Goal: Transaction & Acquisition: Obtain resource

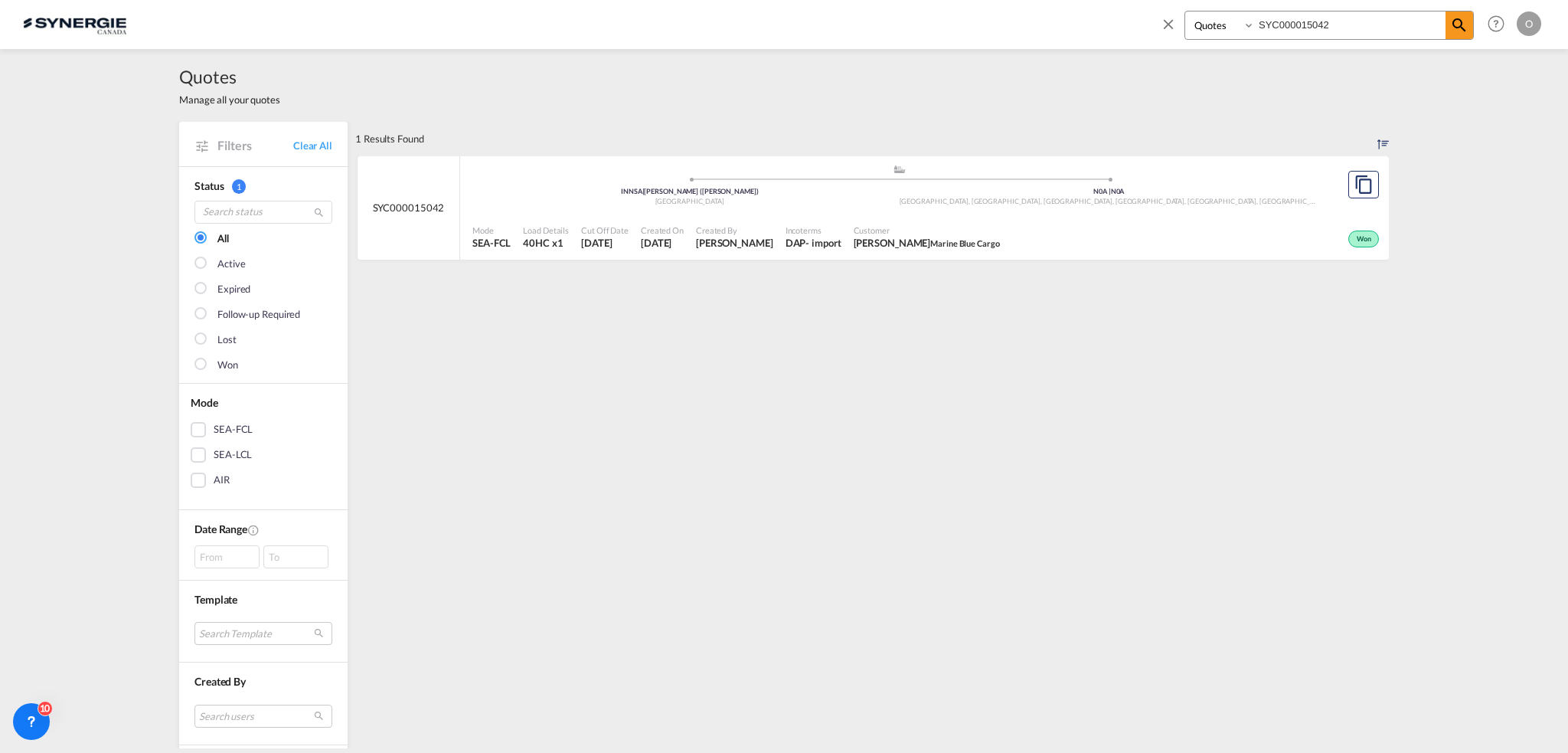
select select "Quotes"
drag, startPoint x: 1353, startPoint y: 25, endPoint x: 909, endPoint y: 46, distance: 444.5
click at [907, 46] on div "Bookings Quotes Enquiries SYC000015042 Help Resources Product Release O My Prof…" at bounding box center [784, 23] width 1523 height 47
paste input "100037"
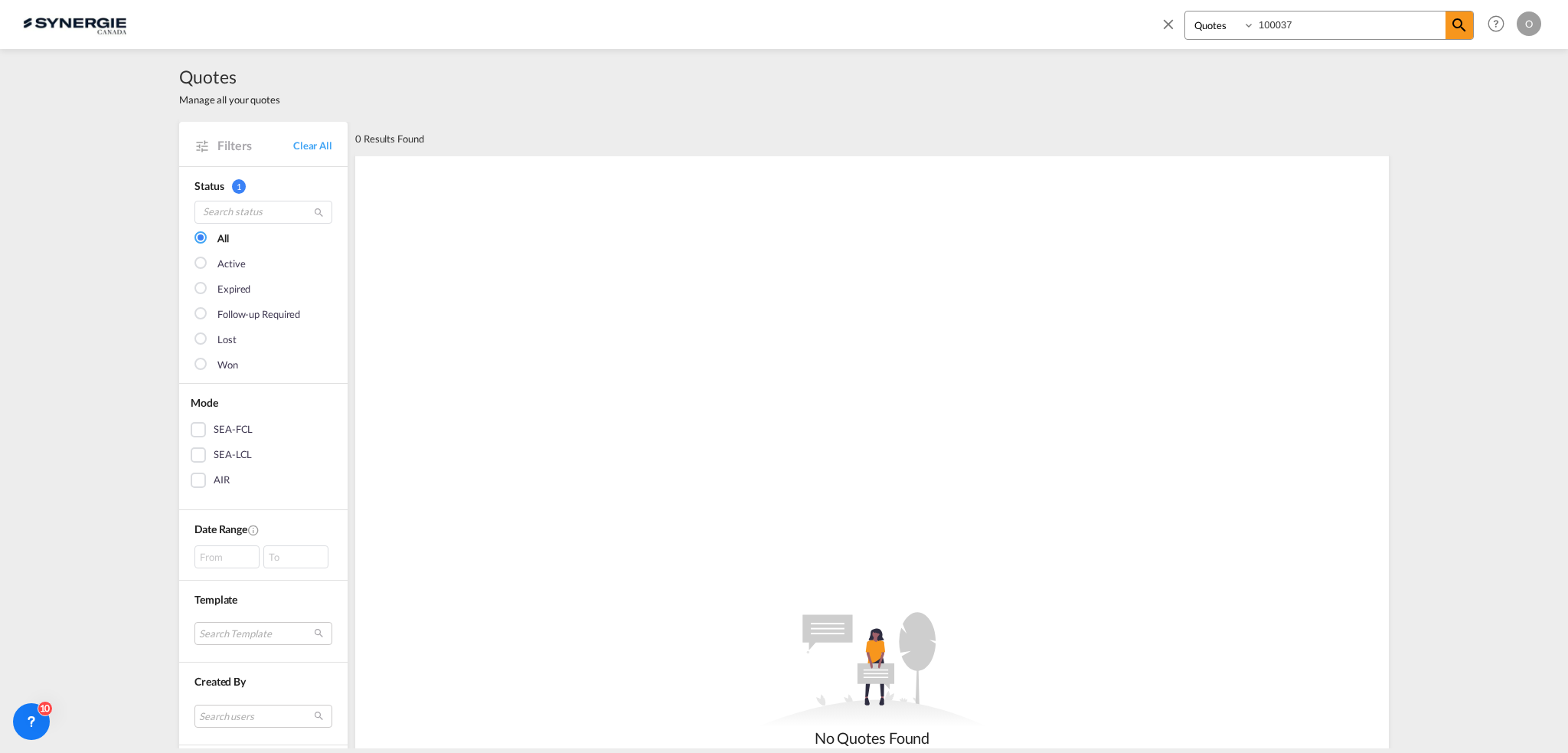
click at [1227, 18] on select "Bookings Quotes Enquiries" at bounding box center [1222, 25] width 73 height 28
click at [1327, 29] on input "100037" at bounding box center [1350, 25] width 191 height 27
click at [1467, 27] on md-icon "icon-magnify" at bounding box center [1459, 25] width 19 height 19
drag, startPoint x: 1222, startPoint y: 34, endPoint x: 1179, endPoint y: 40, distance: 43.4
click at [1179, 40] on div "Bookings Quotes Enquiries 100037" at bounding box center [1317, 29] width 314 height 37
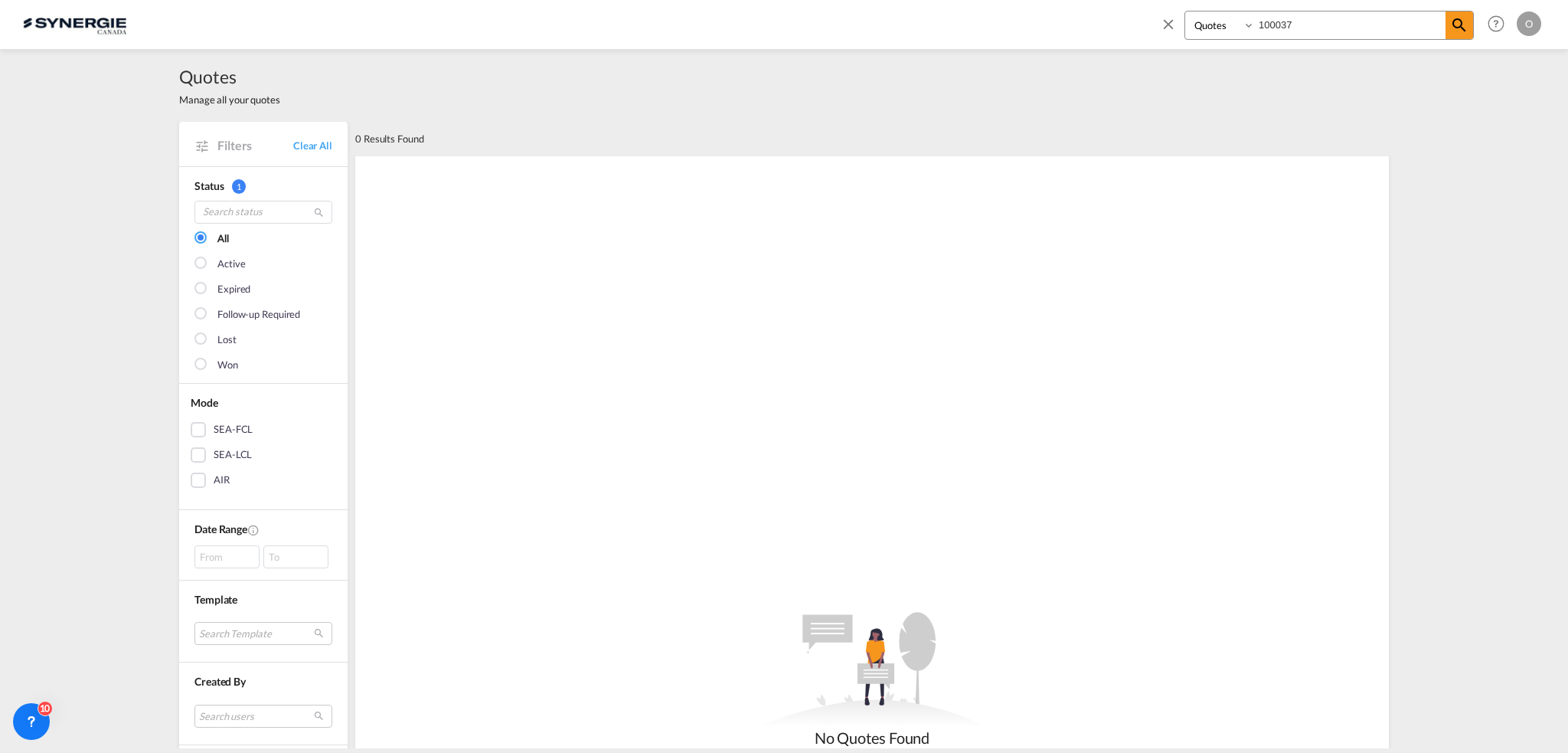
paste input "SYN"
type input "SYN100037"
click at [1244, 29] on select "Bookings Quotes Enquiries" at bounding box center [1222, 25] width 73 height 28
click at [1185, 12] on select "Bookings Quotes Enquiries" at bounding box center [1222, 25] width 73 height 28
drag, startPoint x: 1379, startPoint y: 21, endPoint x: 1144, endPoint y: 24, distance: 235.0
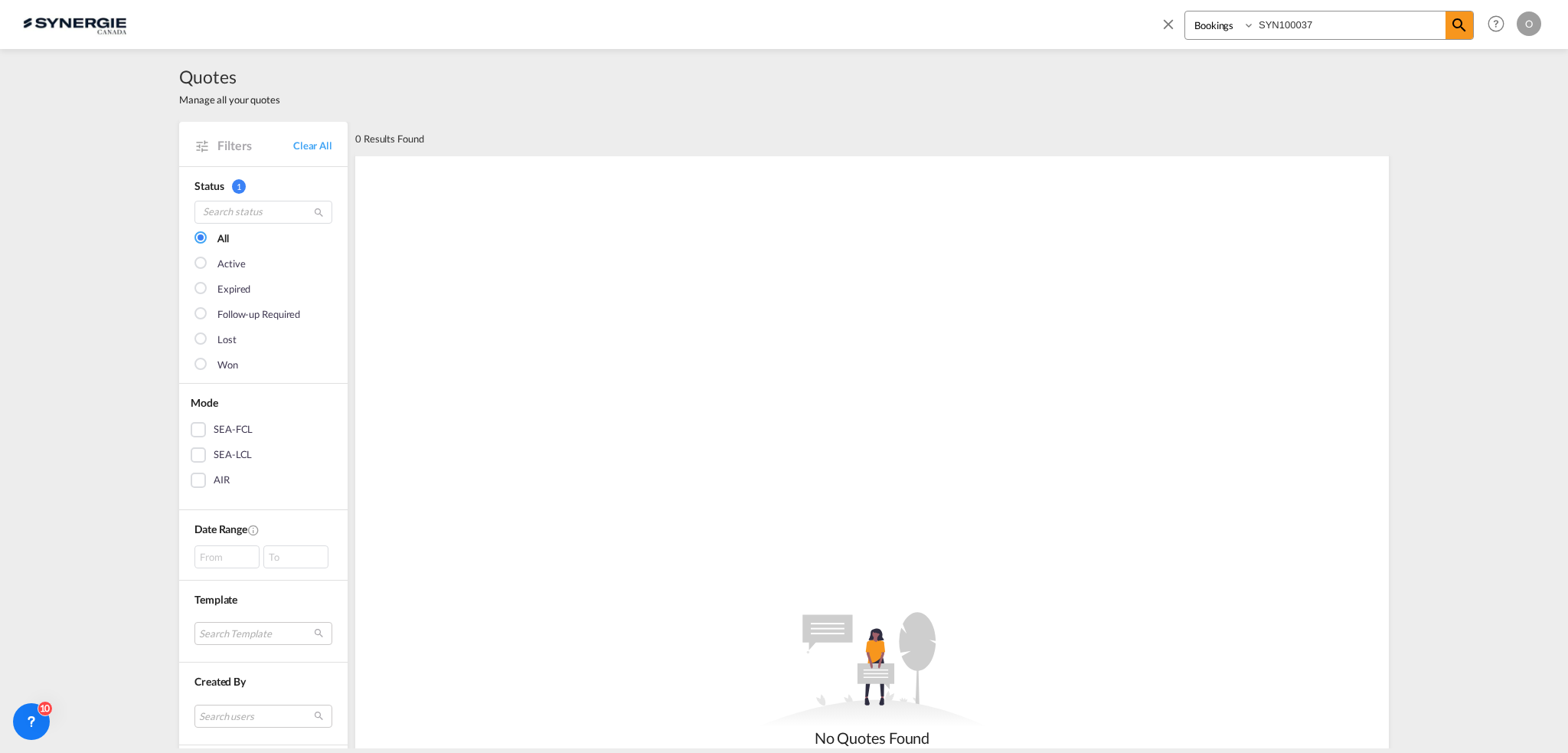
click at [1144, 24] on div "Bookings Quotes Enquiries SYN100037 Help Resources Product Release O My Profile…" at bounding box center [784, 23] width 1523 height 47
click at [1455, 25] on md-icon "icon-magnify" at bounding box center [1459, 25] width 19 height 19
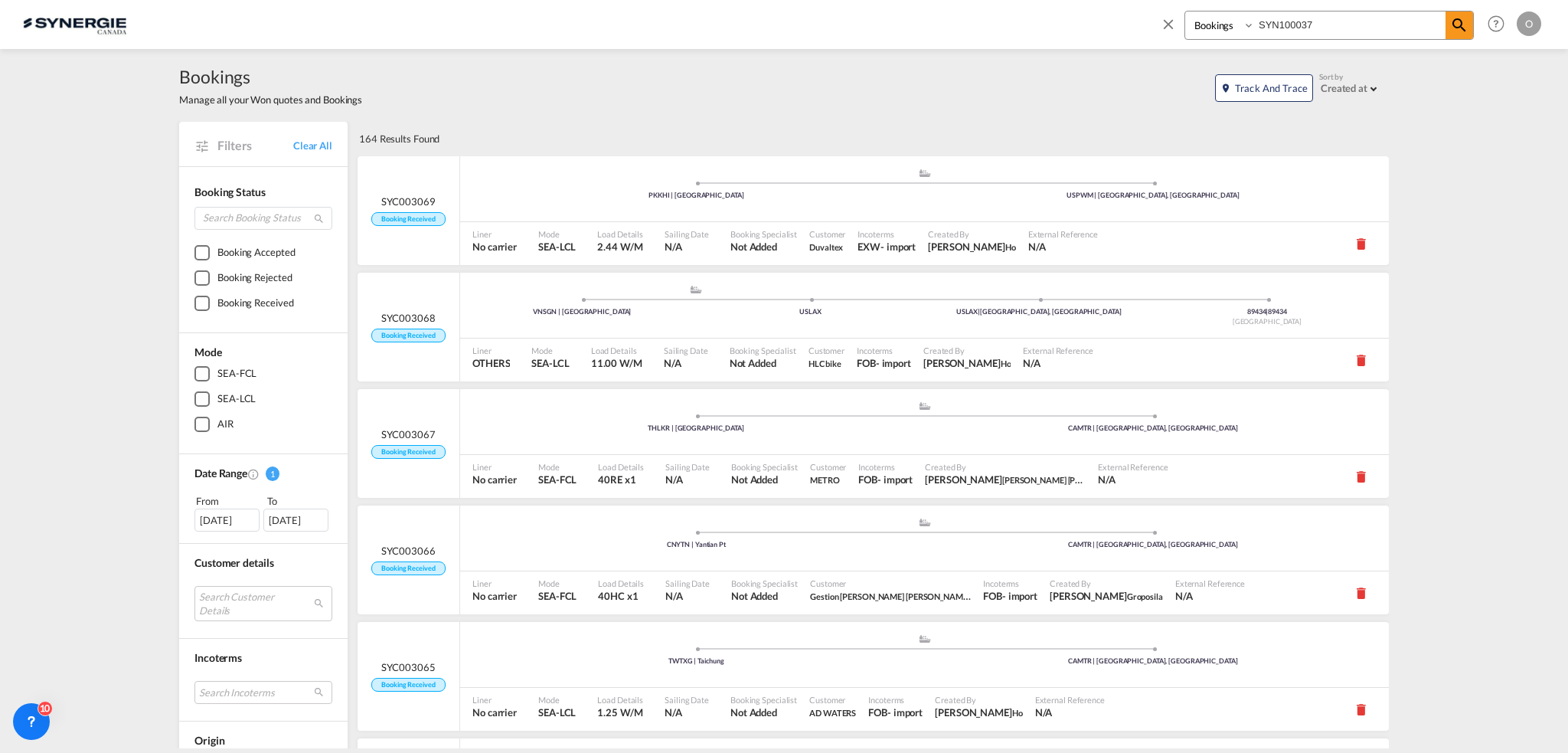
click at [1336, 17] on input "SYN100037" at bounding box center [1350, 25] width 191 height 27
click at [1455, 27] on md-icon "icon-magnify" at bounding box center [1459, 25] width 19 height 19
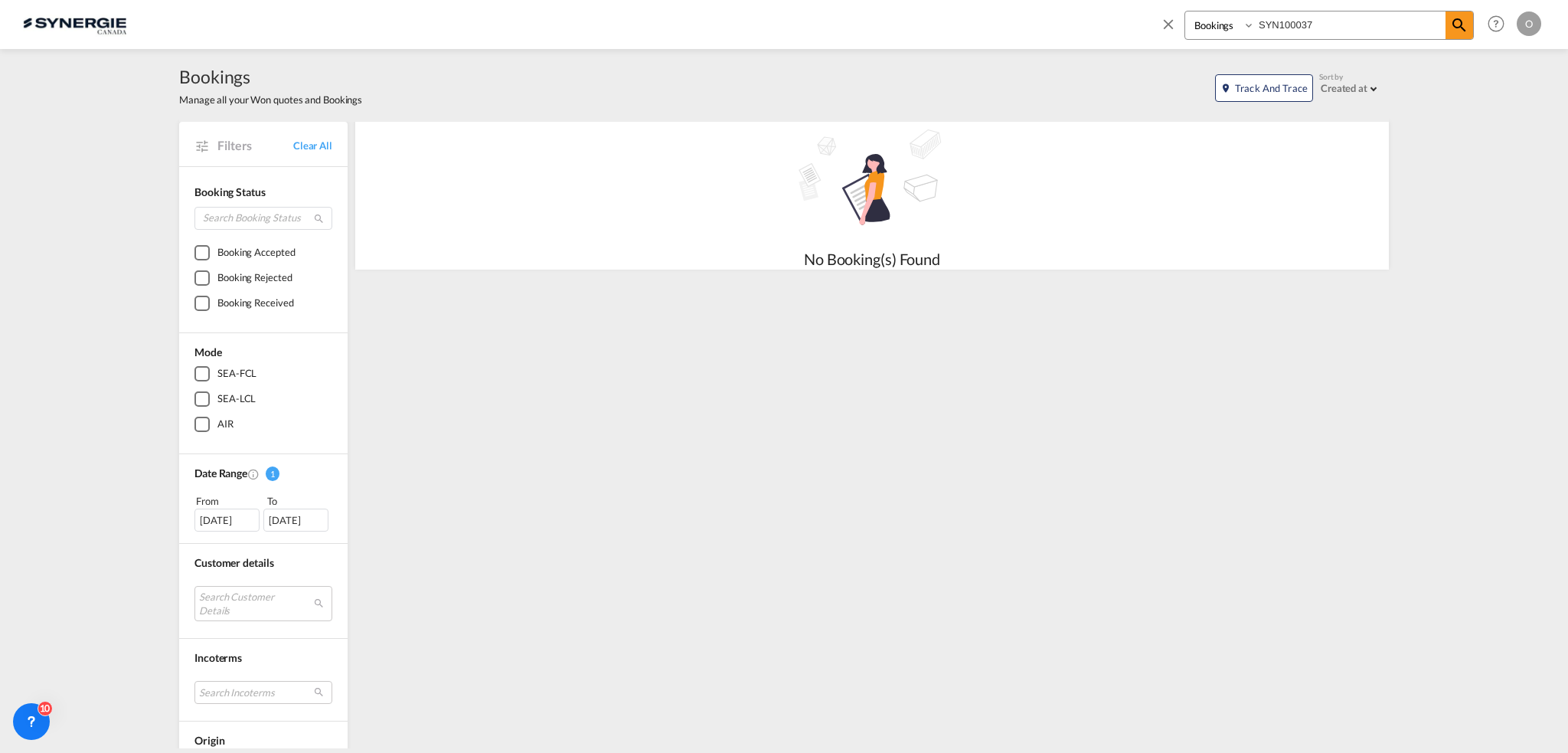
click at [1206, 36] on select "Bookings Quotes Enquiries" at bounding box center [1222, 25] width 73 height 28
select select "Quotes"
click at [1185, 12] on select "Bookings Quotes Enquiries" at bounding box center [1222, 25] width 73 height 28
drag, startPoint x: 1334, startPoint y: 29, endPoint x: 1222, endPoint y: 25, distance: 112.1
click at [1229, 27] on div "Bookings Quotes Enquiries SYN100037" at bounding box center [1329, 25] width 290 height 29
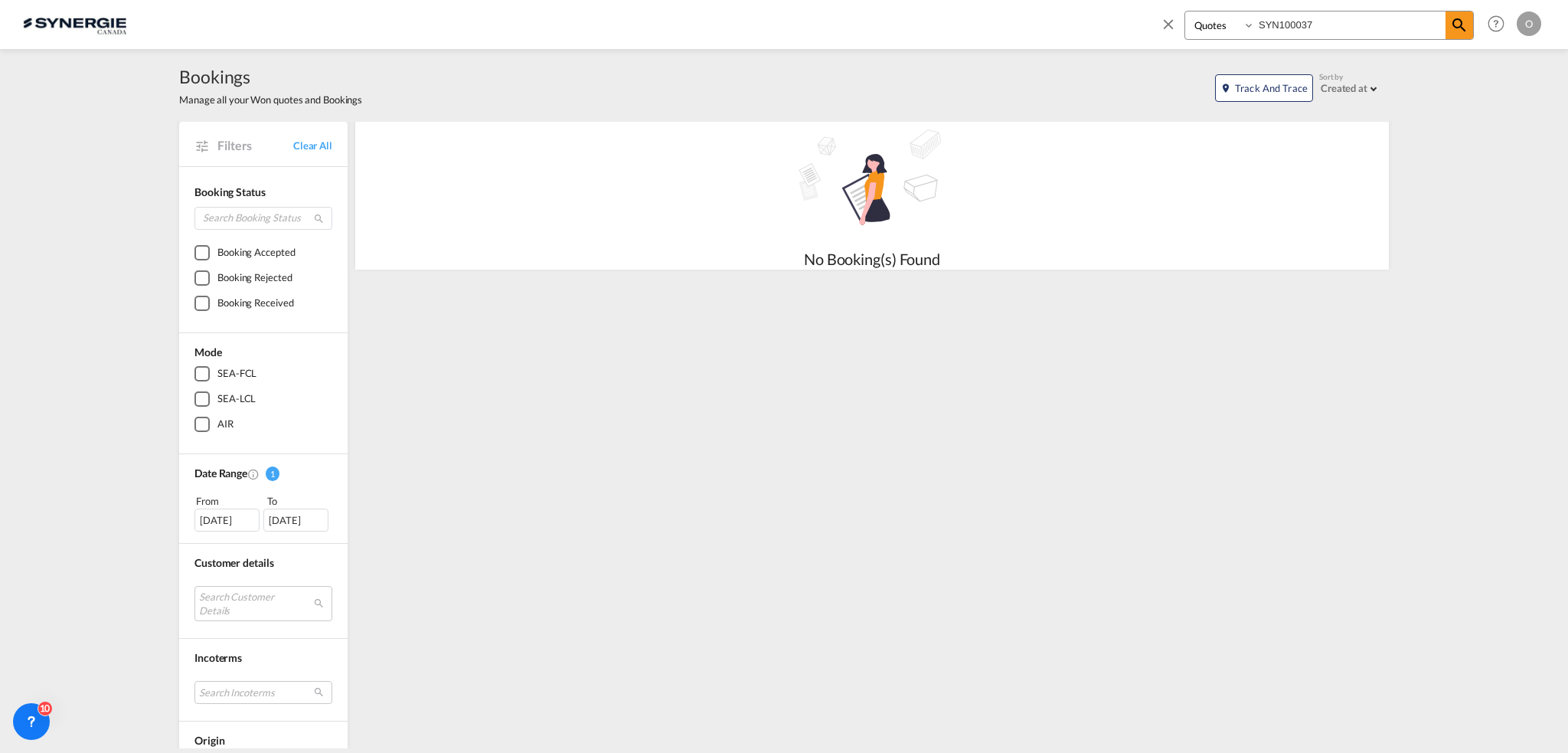
paste input "C000014804"
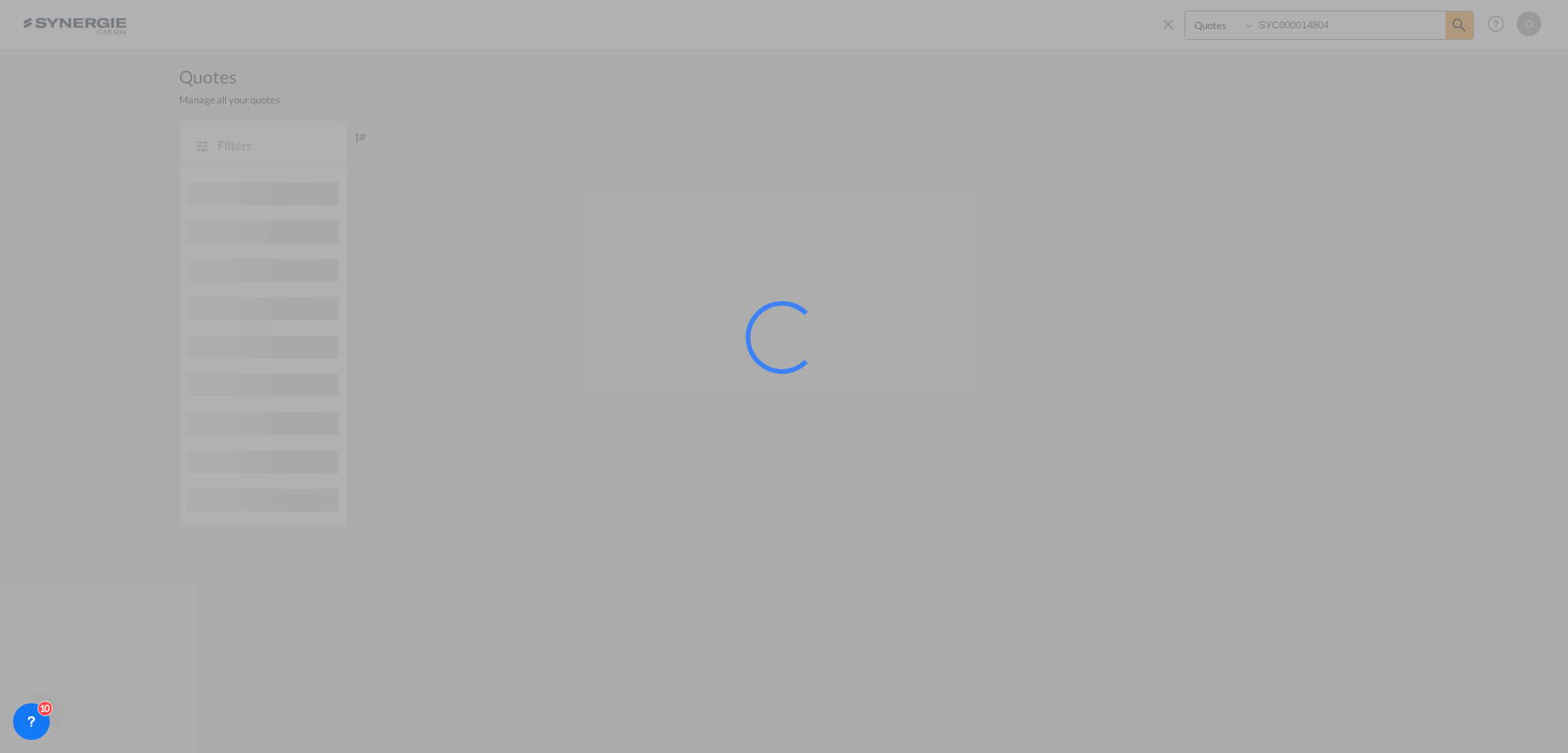
click at [1061, 357] on div ".a{fill:#e6e6e6;}.b{fill:#cecece;}.c{fill:#2f2e41;}.d{fill:#a0616a;}.e{fill:url…" at bounding box center [871, 324] width 1034 height 404
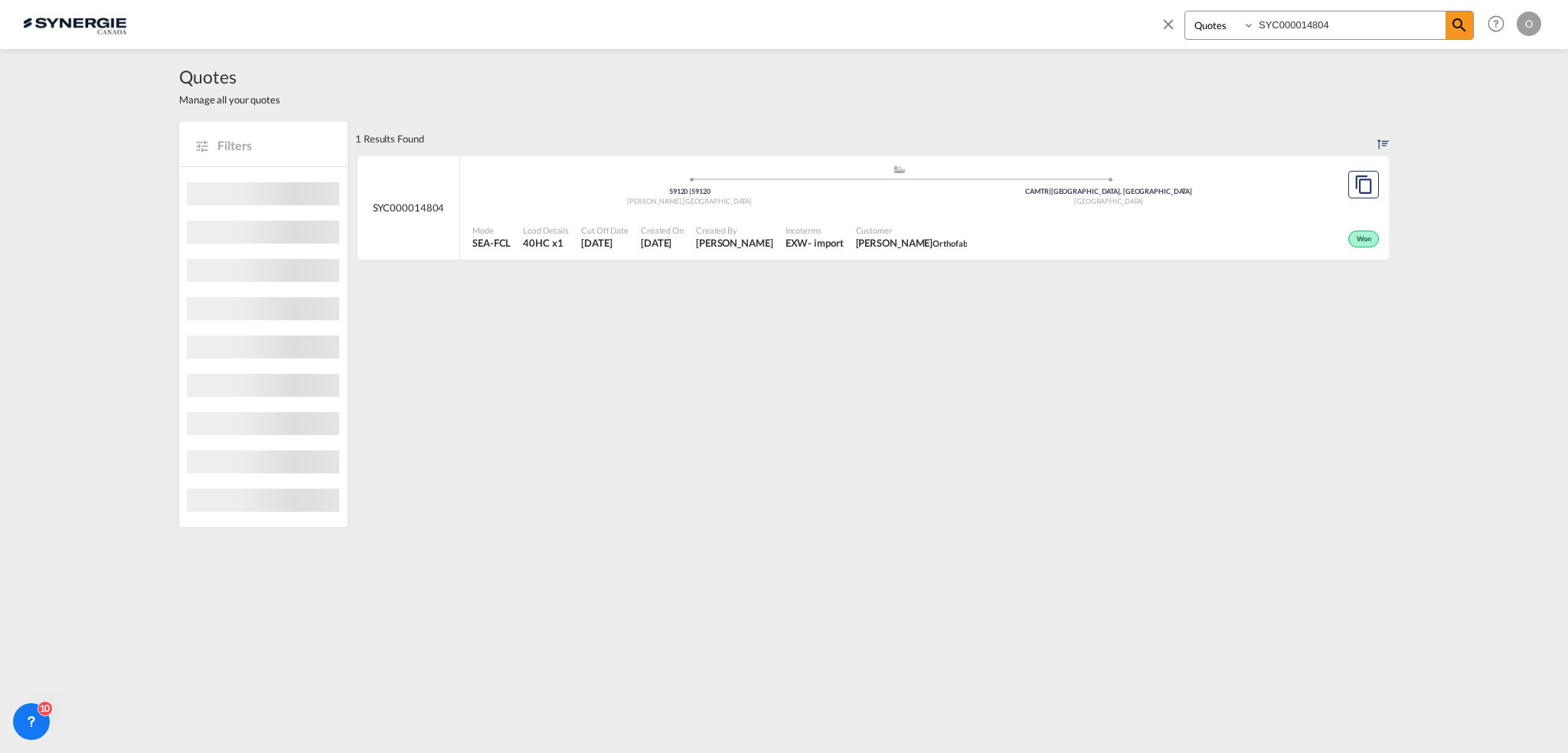
click at [950, 225] on span "Customer" at bounding box center [912, 230] width 111 height 12
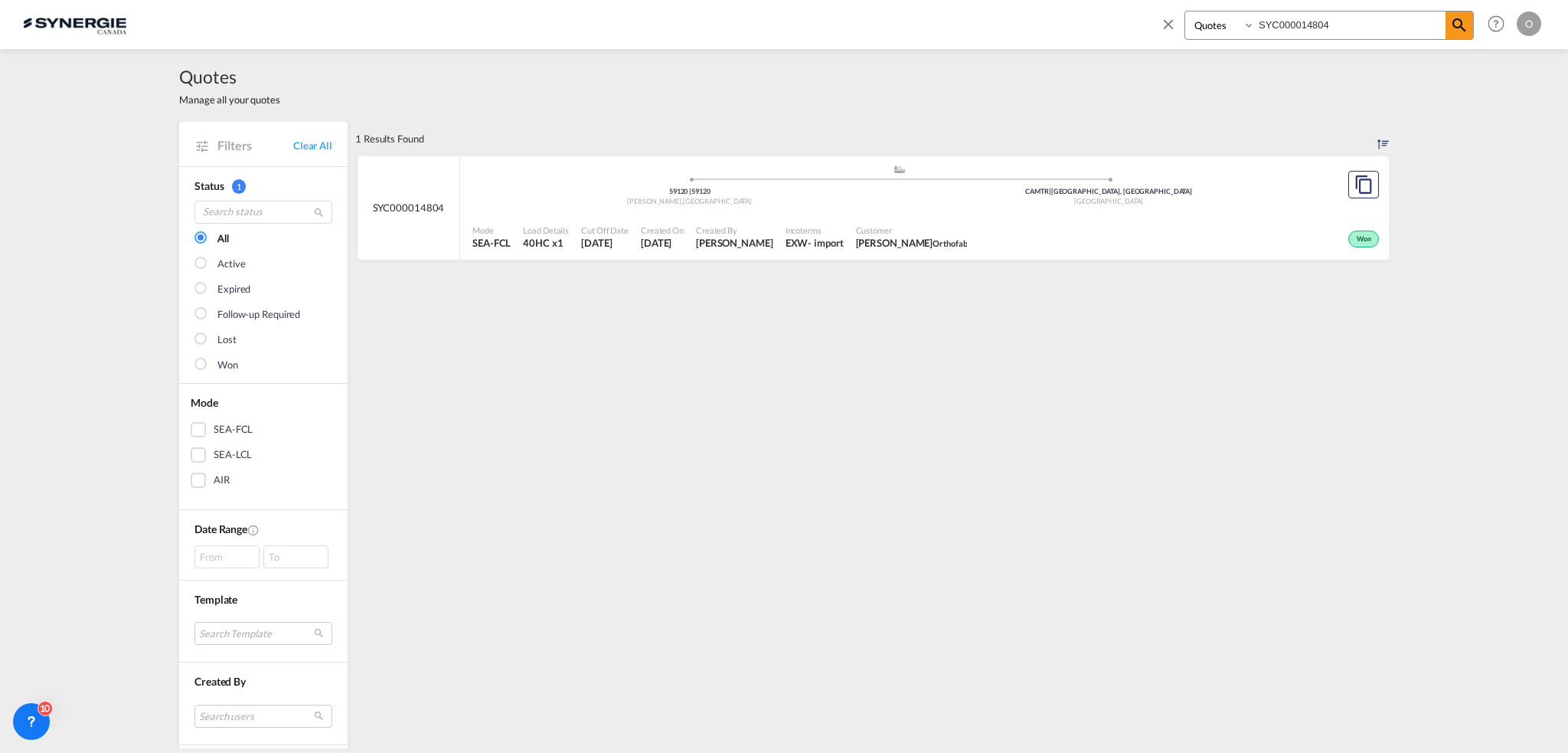
drag, startPoint x: 1351, startPoint y: 20, endPoint x: 893, endPoint y: 73, distance: 461.1
click at [893, 73] on md-content "Bookings Quotes Enquiries SYC000014804 Help Resources Product Release O My Prof…" at bounding box center [784, 376] width 1568 height 753
paste input "5039"
type input "SYC000015039"
click at [902, 238] on span "Maurice Lecuyer Orthofab" at bounding box center [916, 242] width 111 height 13
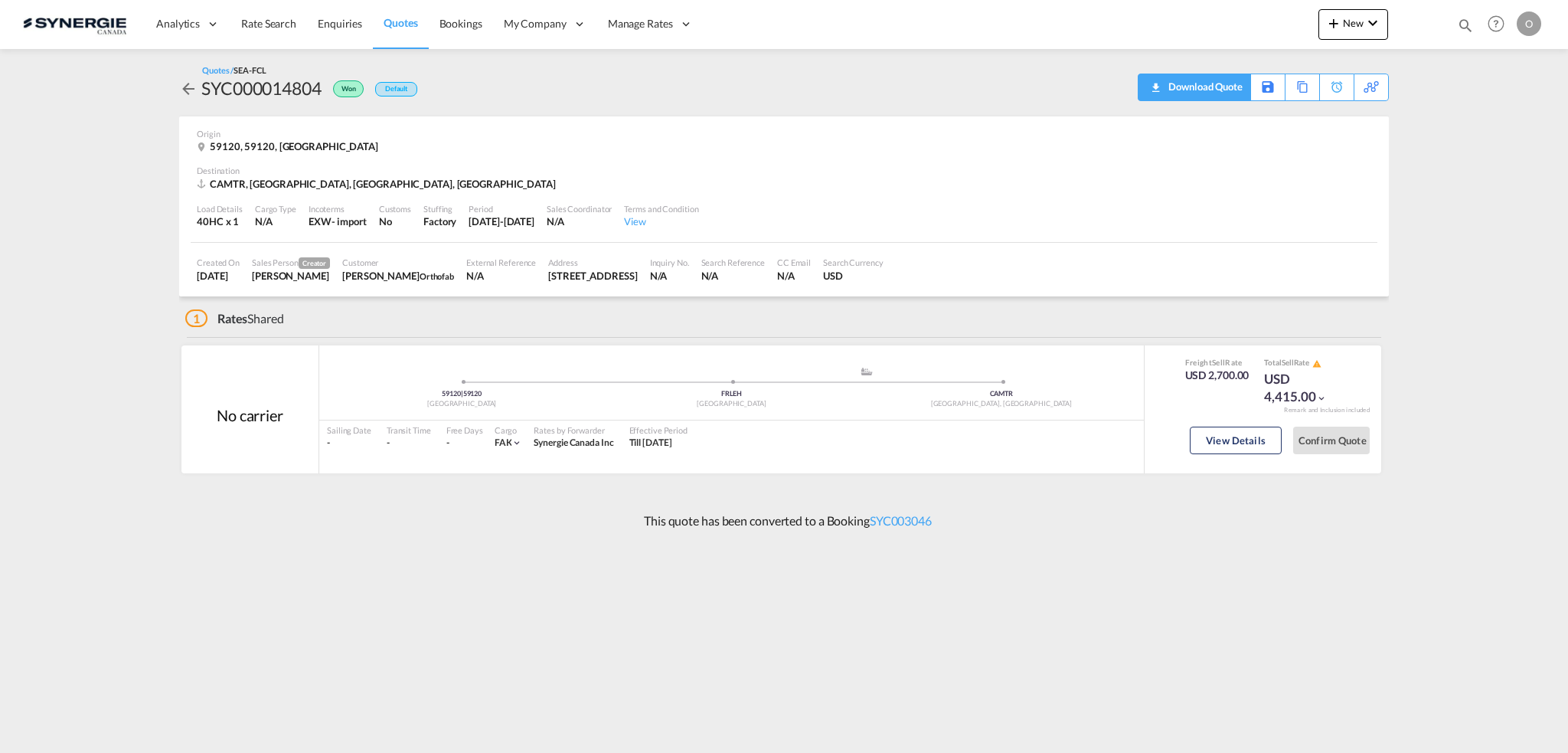
click at [1223, 91] on div "Download Quote" at bounding box center [1204, 86] width 78 height 24
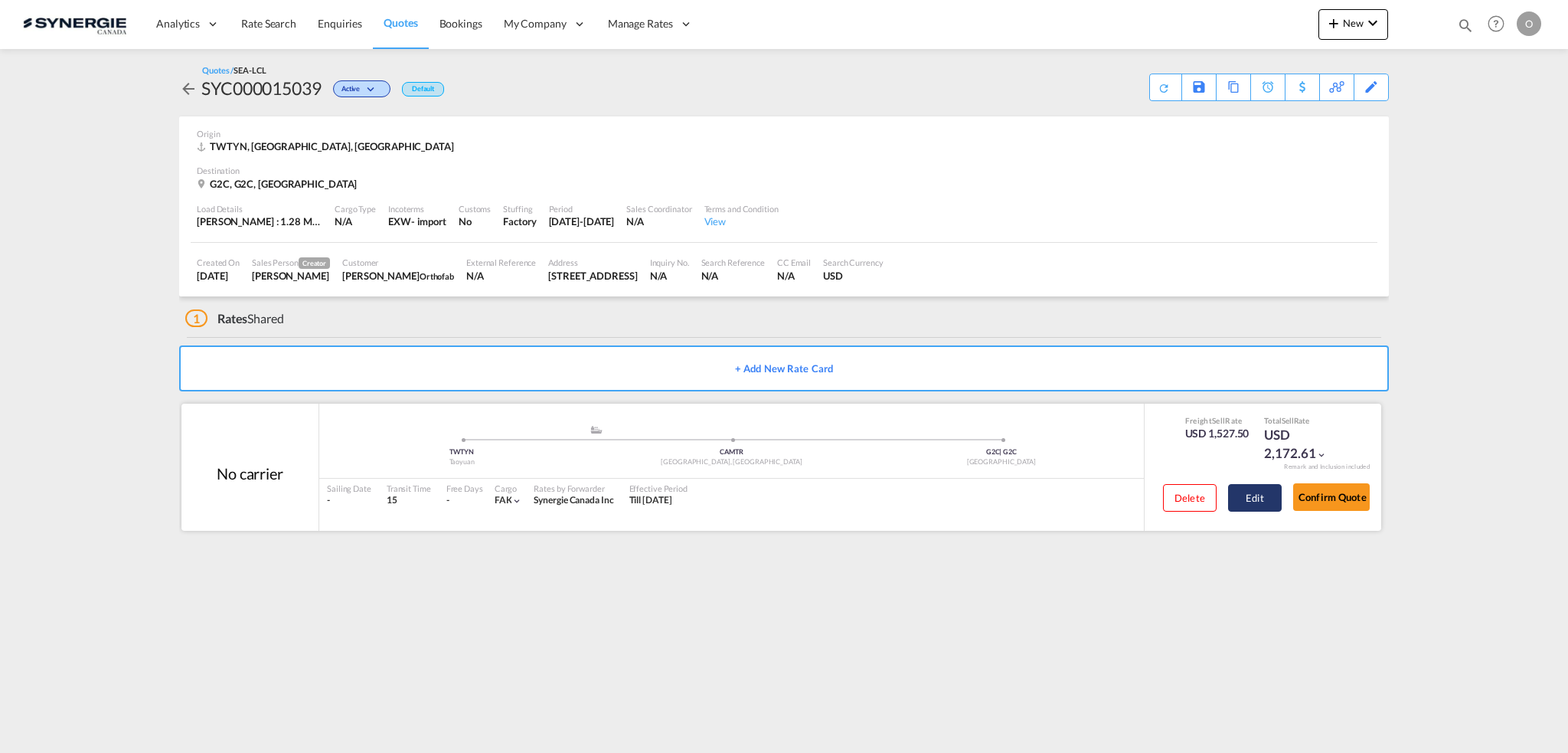
click at [1250, 504] on button "Edit" at bounding box center [1255, 498] width 54 height 28
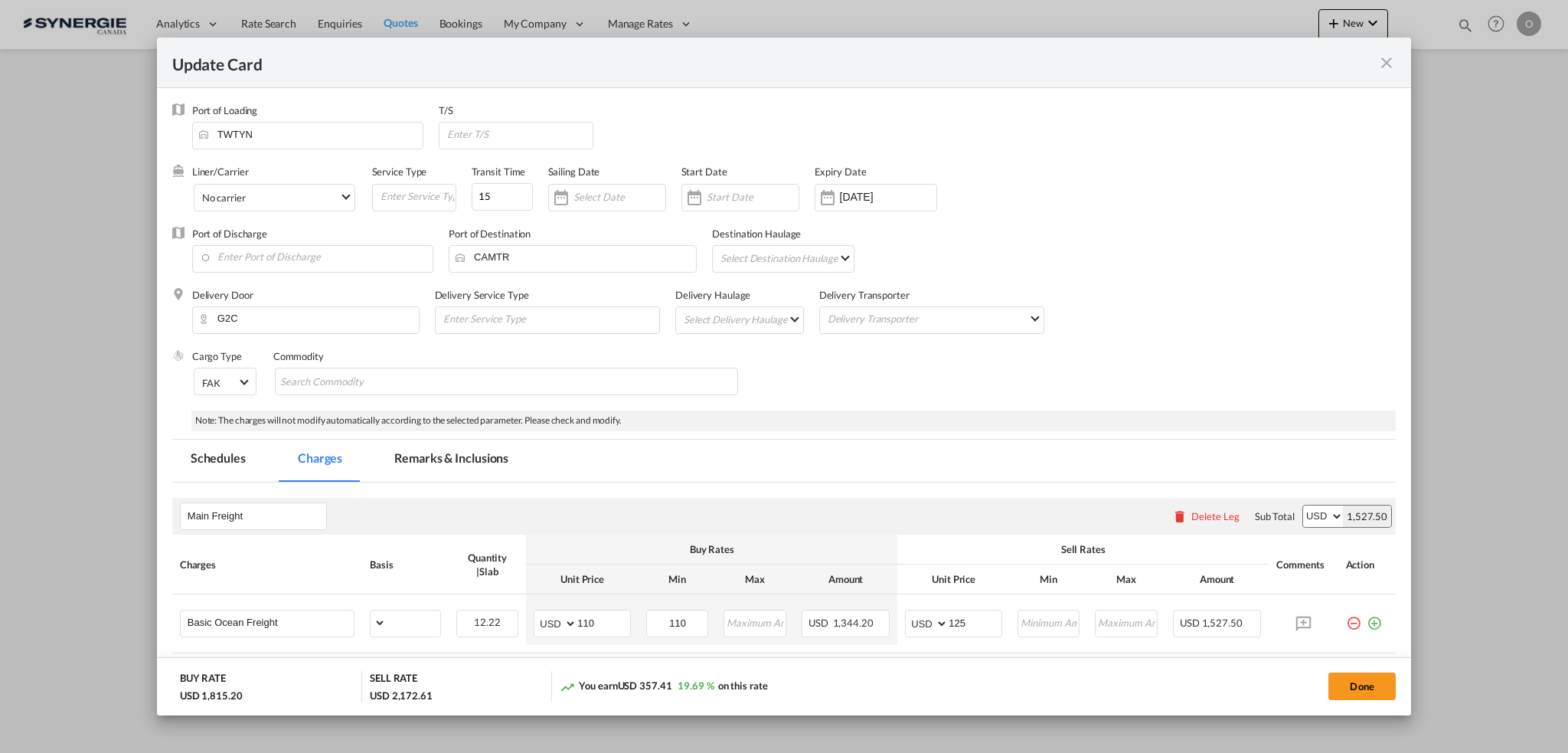
select select "per_w/m"
select select "per_shipment"
select select "per_bl"
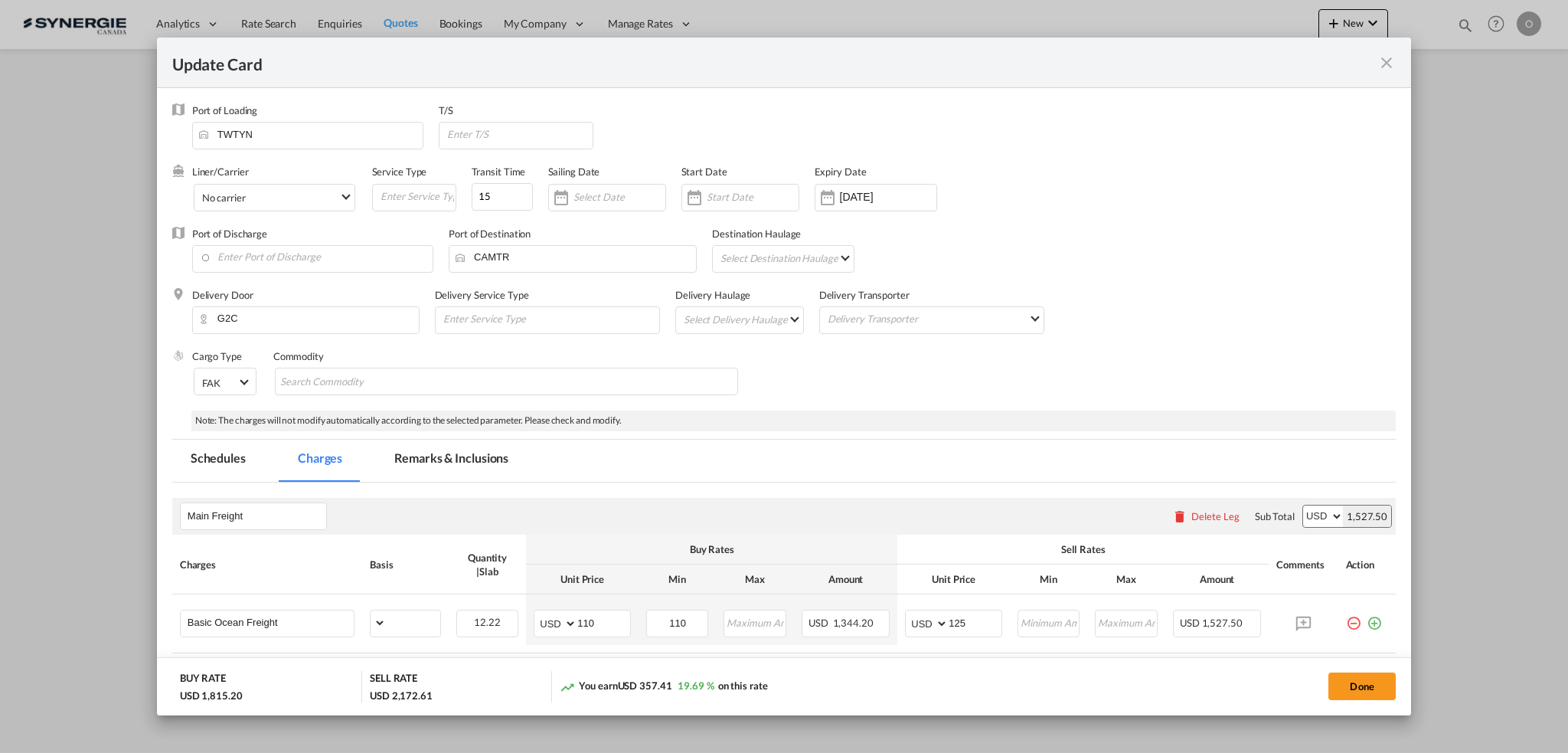
select select "per_bl"
click at [478, 454] on md-tab-item "Remarks & Inclusions" at bounding box center [451, 460] width 151 height 42
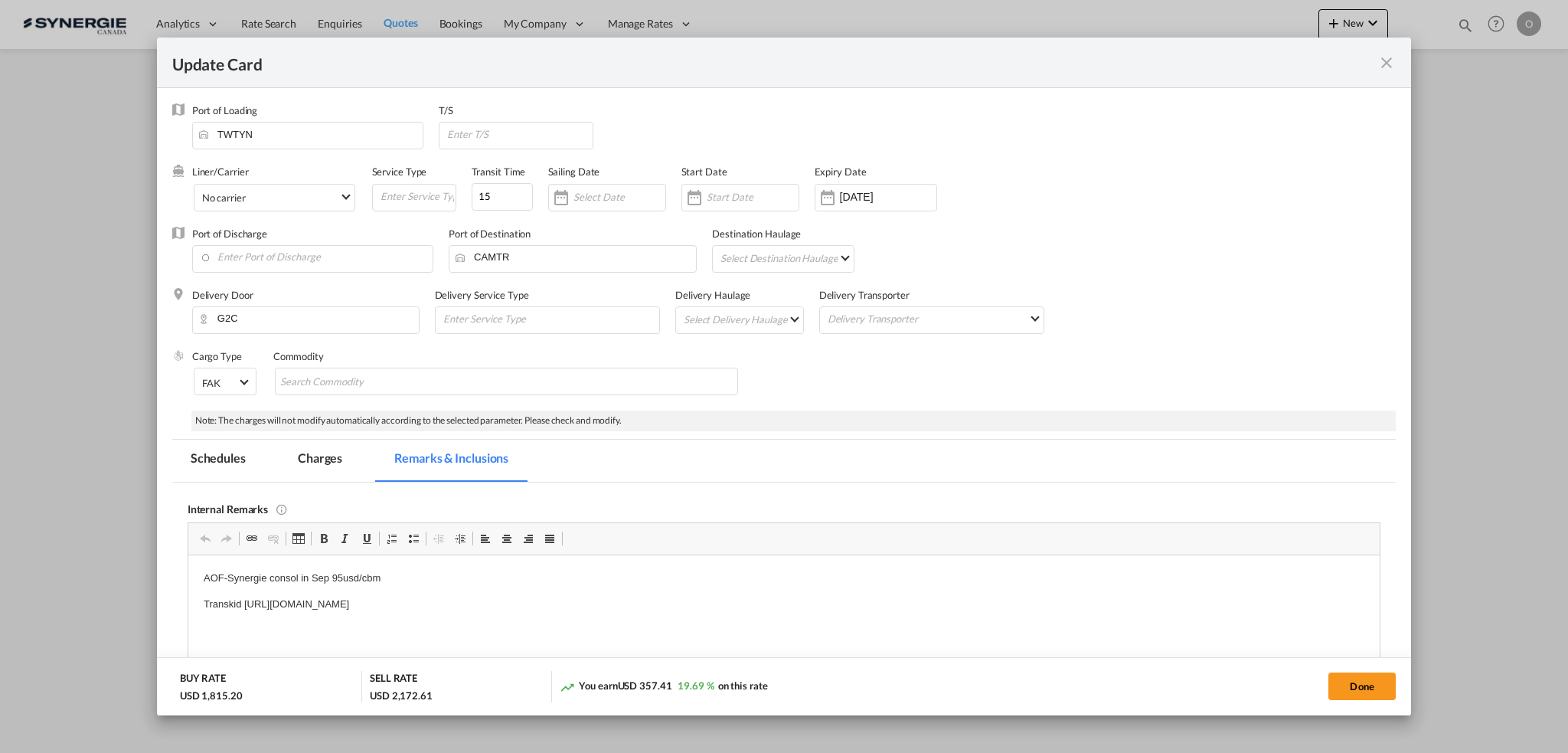
click at [1376, 65] on div "Update Card" at bounding box center [774, 62] width 1205 height 19
click at [1382, 66] on md-icon "icon-close fg-AAA8AD m-0 pointer" at bounding box center [1387, 62] width 19 height 19
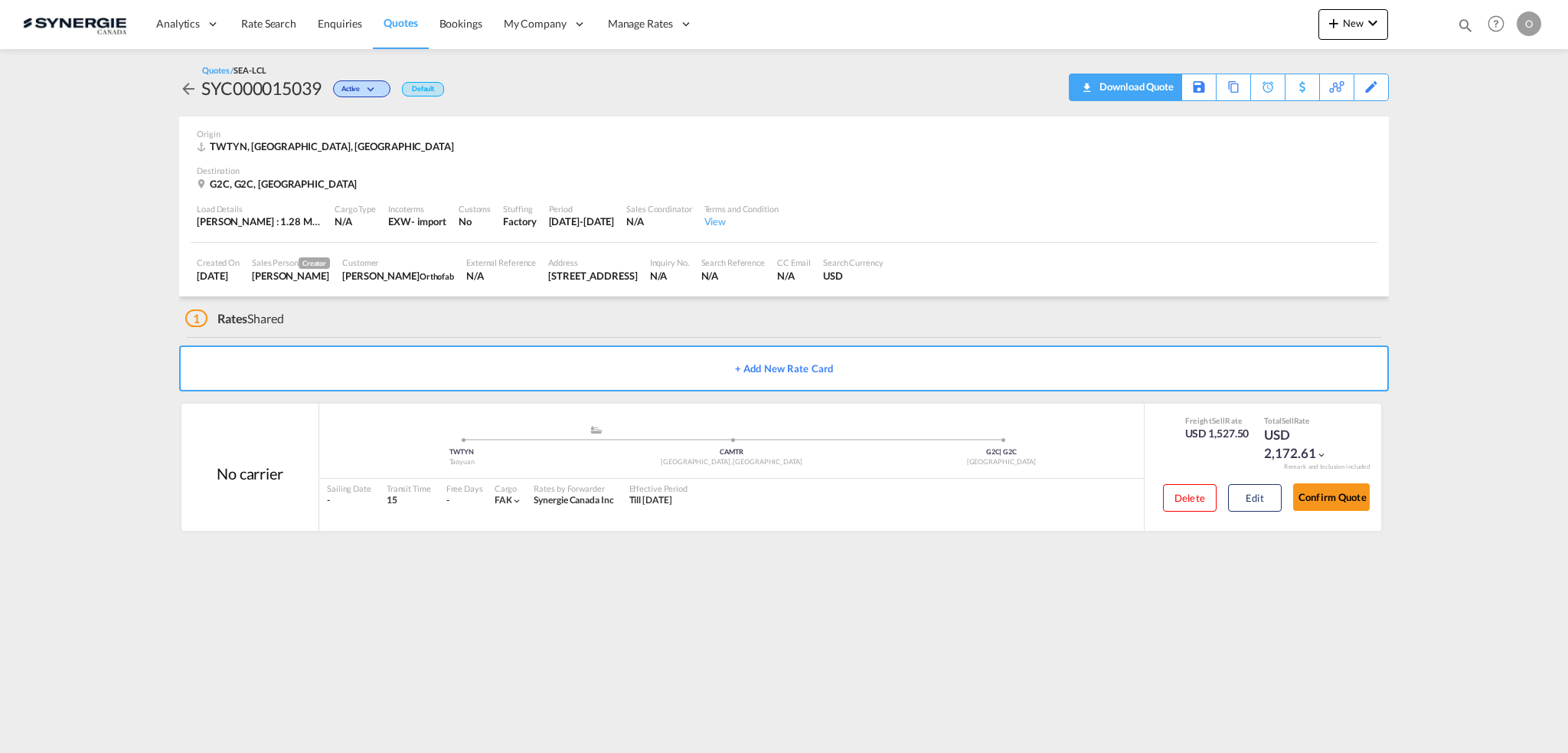
click at [1112, 89] on div "Download Quote" at bounding box center [1135, 86] width 78 height 24
click at [1253, 486] on button "Edit" at bounding box center [1255, 498] width 54 height 28
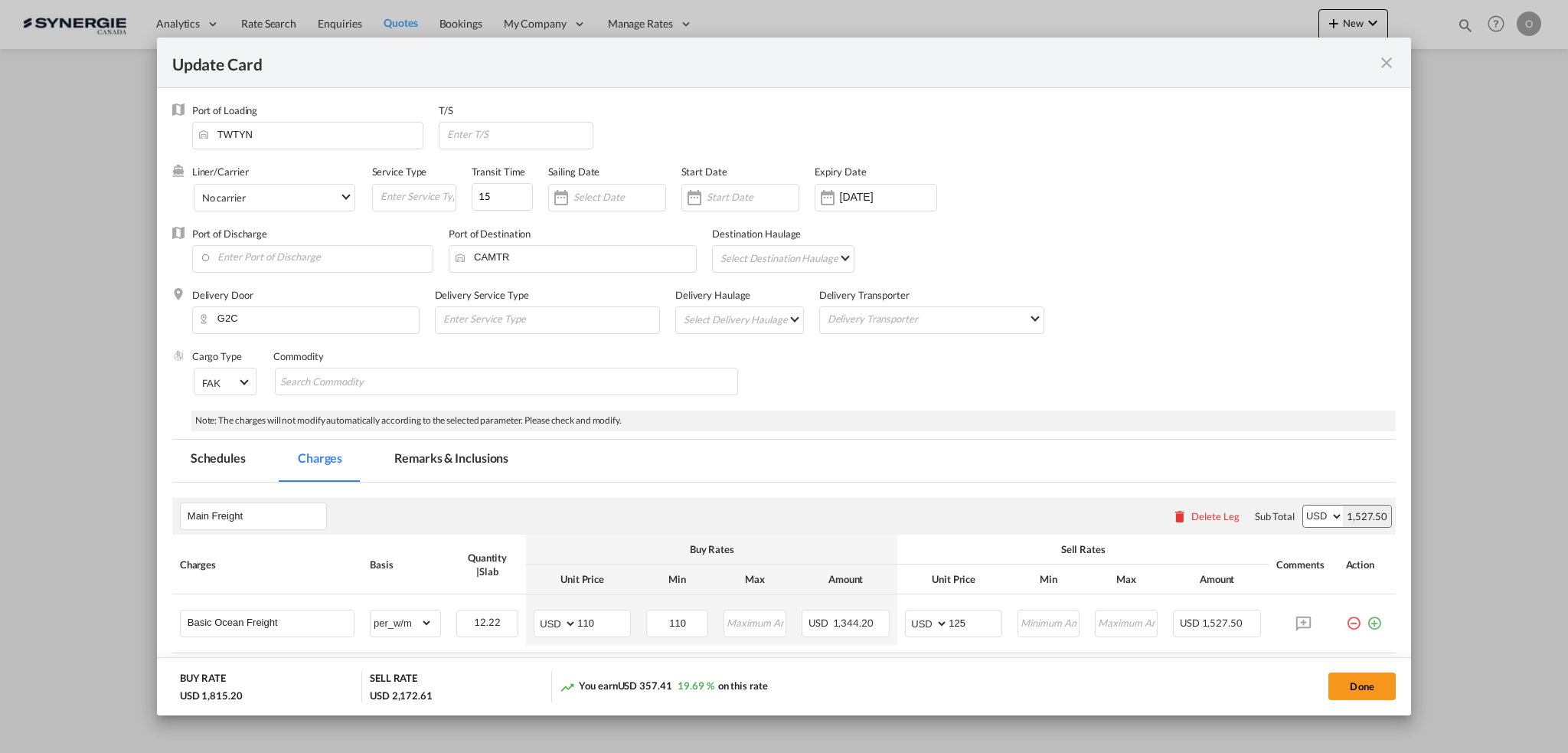
click at [427, 455] on md-tab-item "Remarks & Inclusions" at bounding box center [451, 460] width 151 height 42
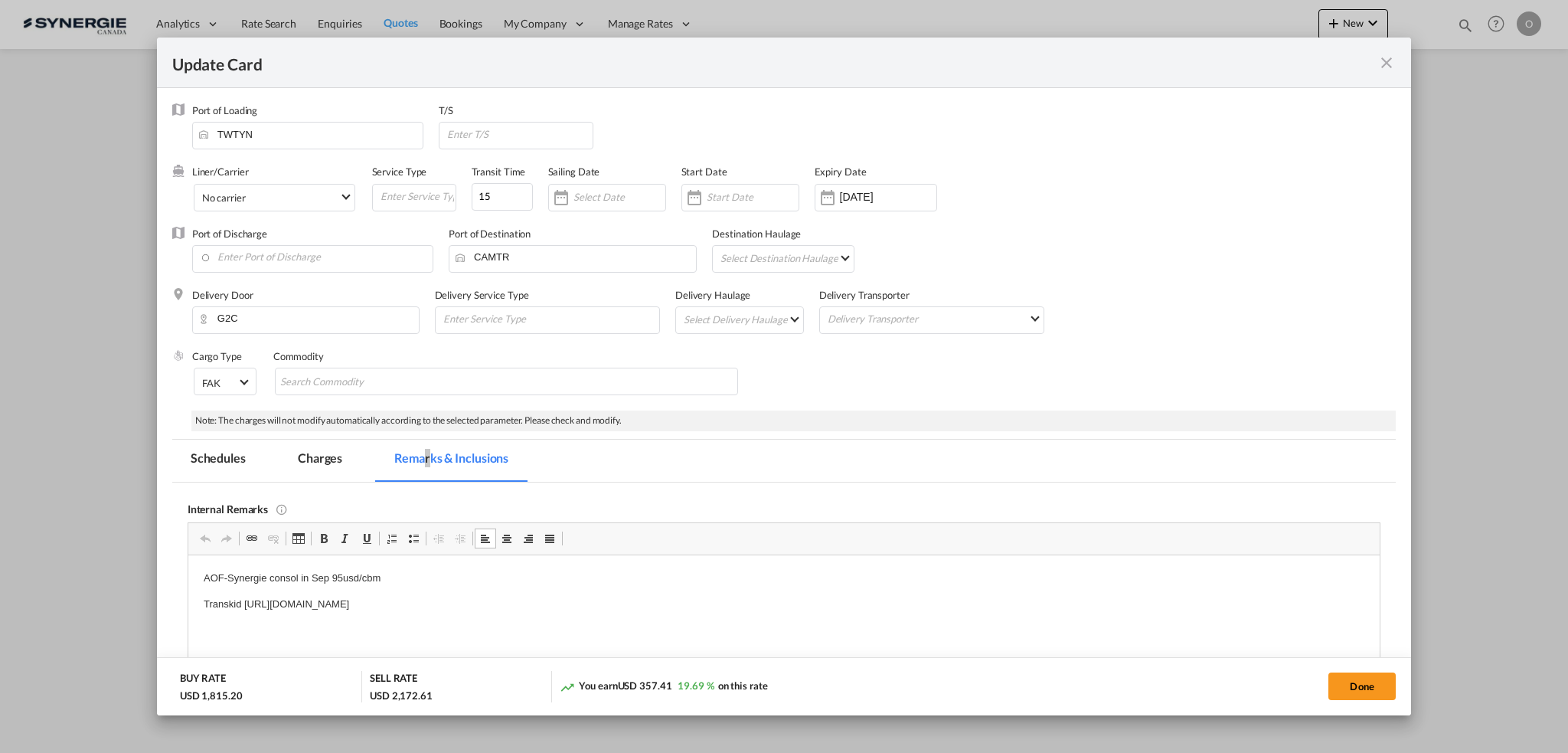
drag, startPoint x: 245, startPoint y: 602, endPoint x: 301, endPoint y: 611, distance: 56.7
drag, startPoint x: 245, startPoint y: 600, endPoint x: 655, endPoint y: 608, distance: 410.1
click at [655, 608] on p "Transkid https://app.frontapp.com/open/msg_1hsj06mn?key=sObOpXDfkDB2u7xhYZyBtNT…" at bounding box center [784, 604] width 1161 height 16
copy p "https://app.frontapp.com/open/msg_1hsj06mn?key=sObOpXDfkDB2u7xhYZyBtNToH3ig0Vup"
click at [1384, 70] on md-icon "icon-close fg-AAA8AD m-0 pointer" at bounding box center [1387, 62] width 19 height 19
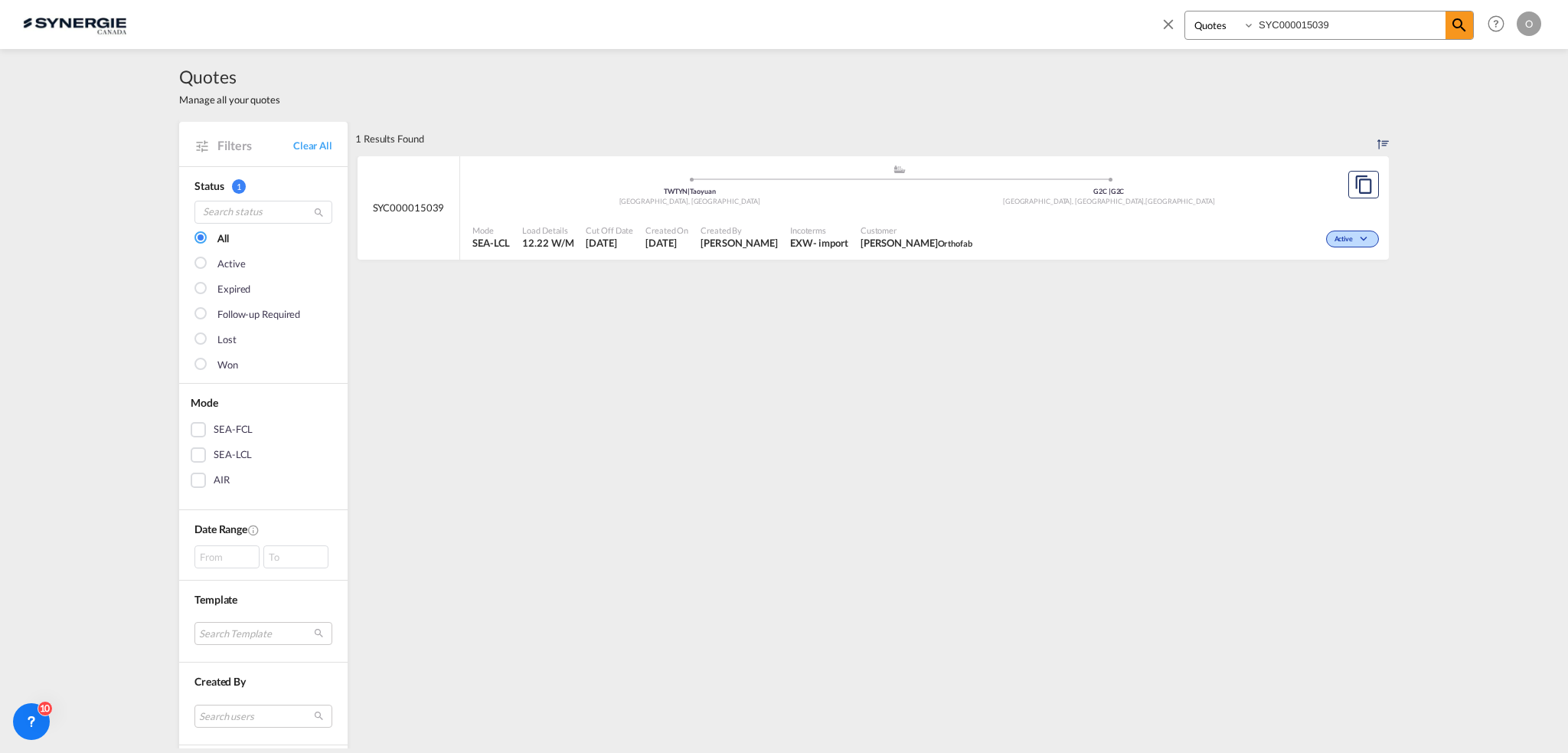
select select "Quotes"
drag, startPoint x: 1346, startPoint y: 14, endPoint x: 974, endPoint y: 14, distance: 372.0
click at [974, 14] on div "Bookings Quotes Enquiries SYC000015039 Help Resources Product Release O My Prof…" at bounding box center [784, 23] width 1523 height 47
paste input "4990"
type input "SYC000014990"
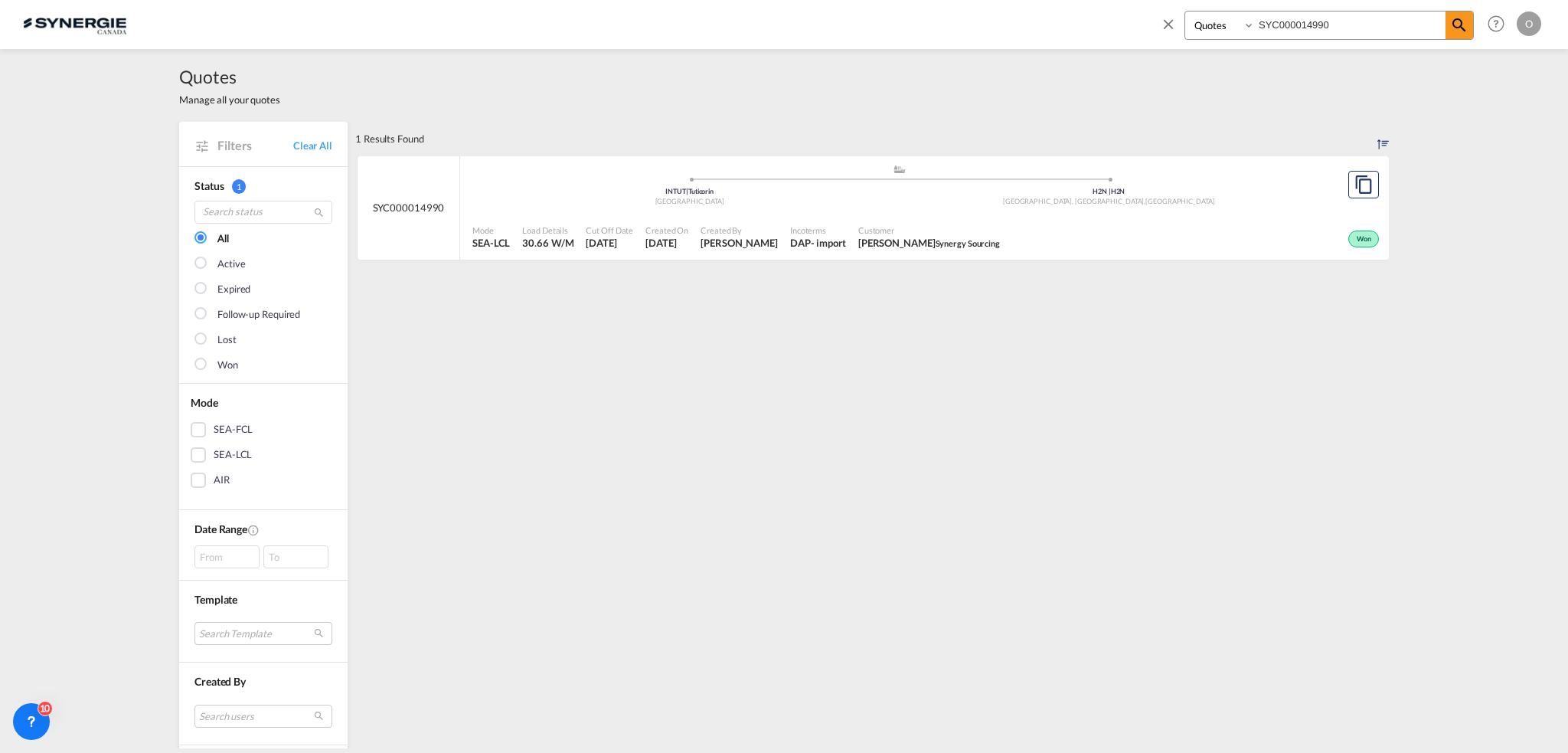
click at [880, 219] on div "Customer Monty Sud Synergy Sourcing" at bounding box center [929, 237] width 154 height 38
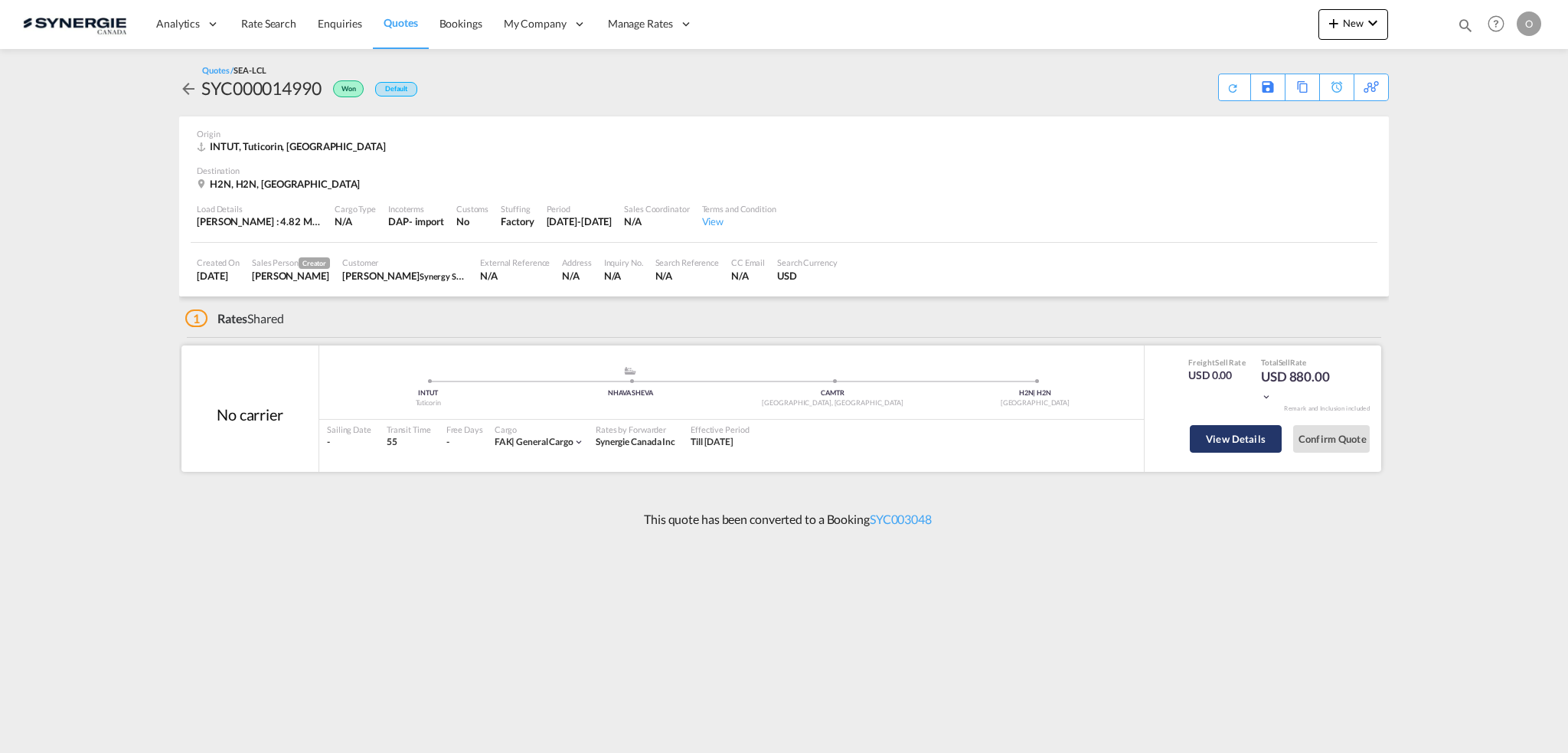
click at [1235, 444] on button "View Details" at bounding box center [1235, 439] width 92 height 28
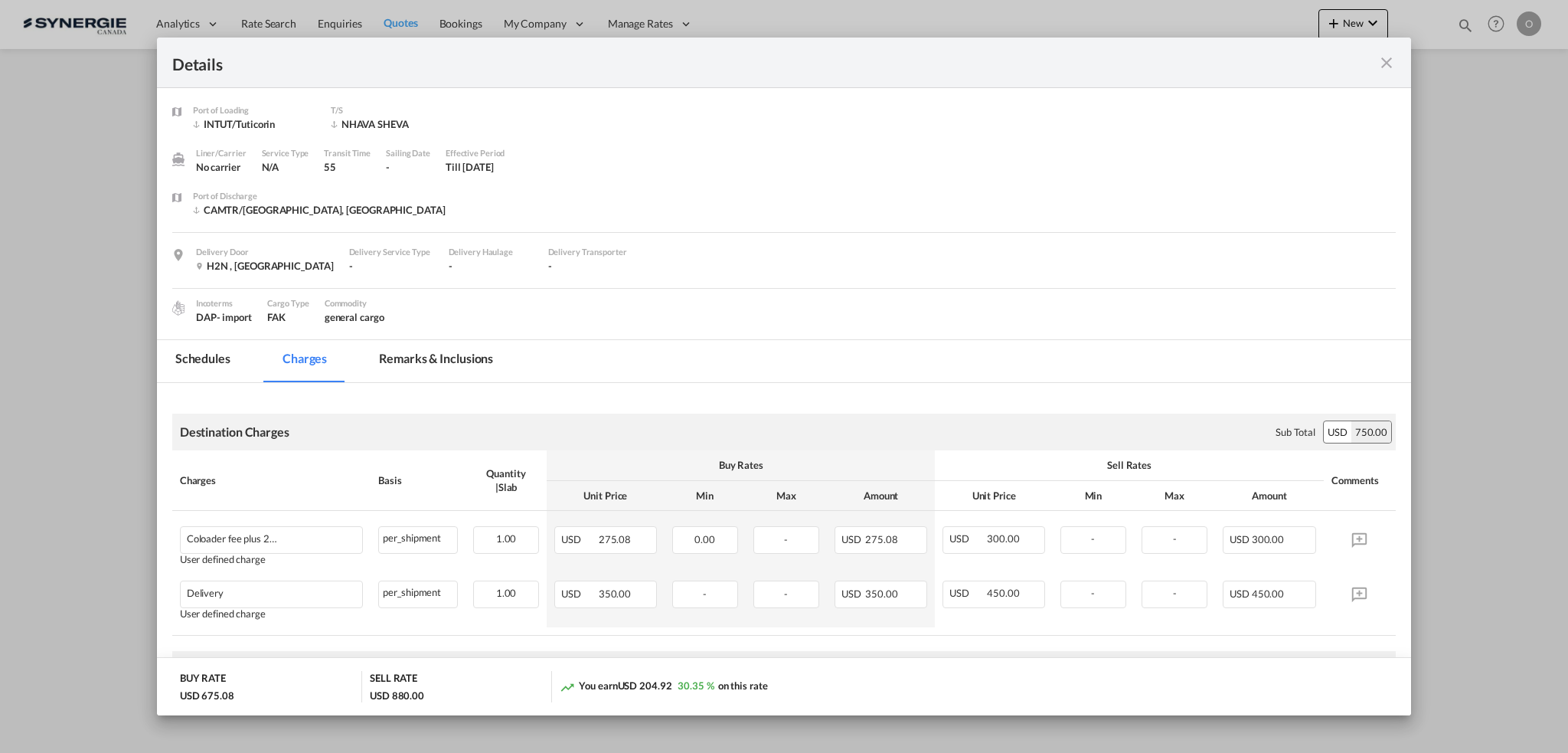
click at [459, 362] on md-tab-item "Remarks & Inclusions" at bounding box center [435, 360] width 151 height 42
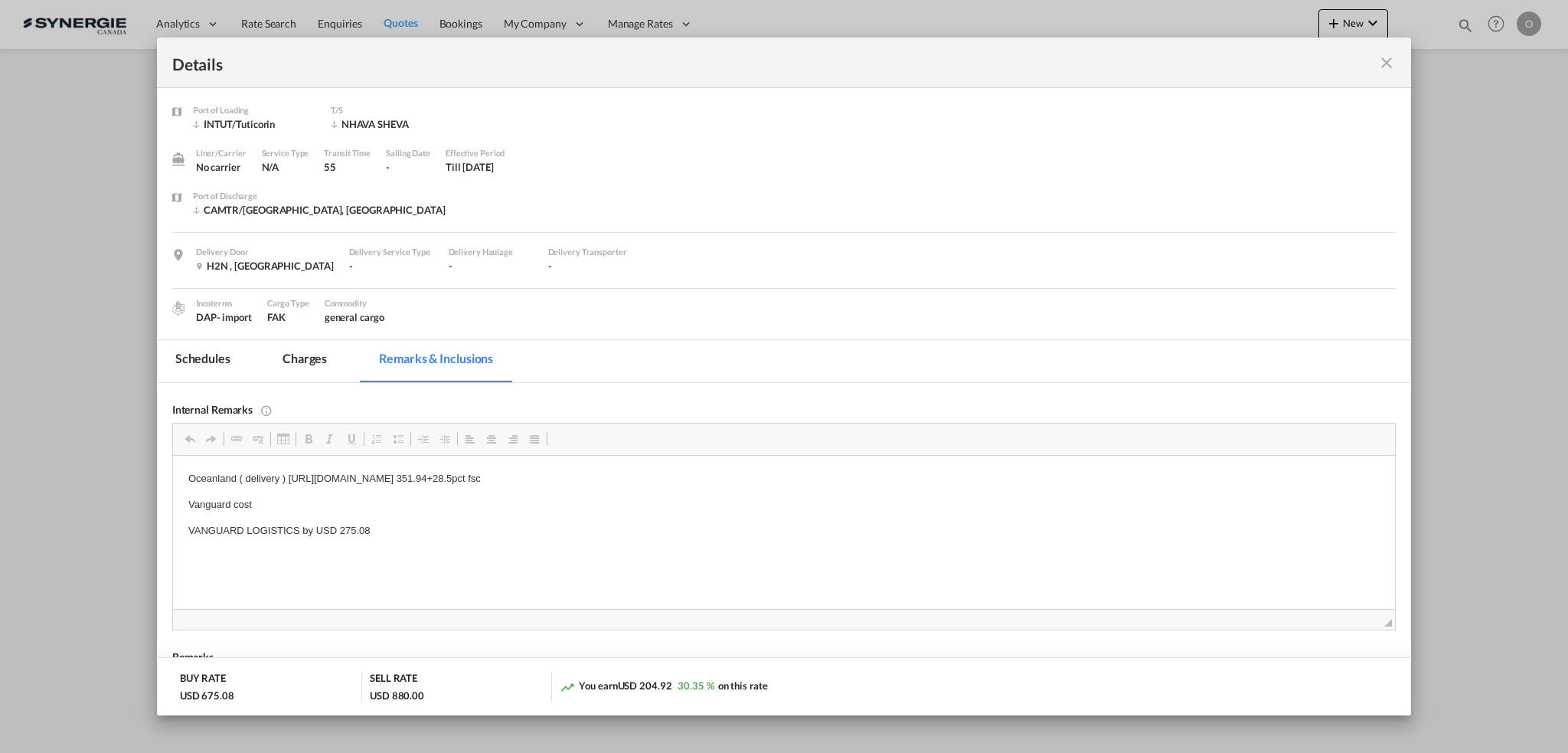
drag, startPoint x: 1384, startPoint y: 62, endPoint x: 1372, endPoint y: 67, distance: 13.0
click at [1384, 62] on md-icon "icon-close fg-AAA8AD m-0 cursor" at bounding box center [1387, 62] width 19 height 19
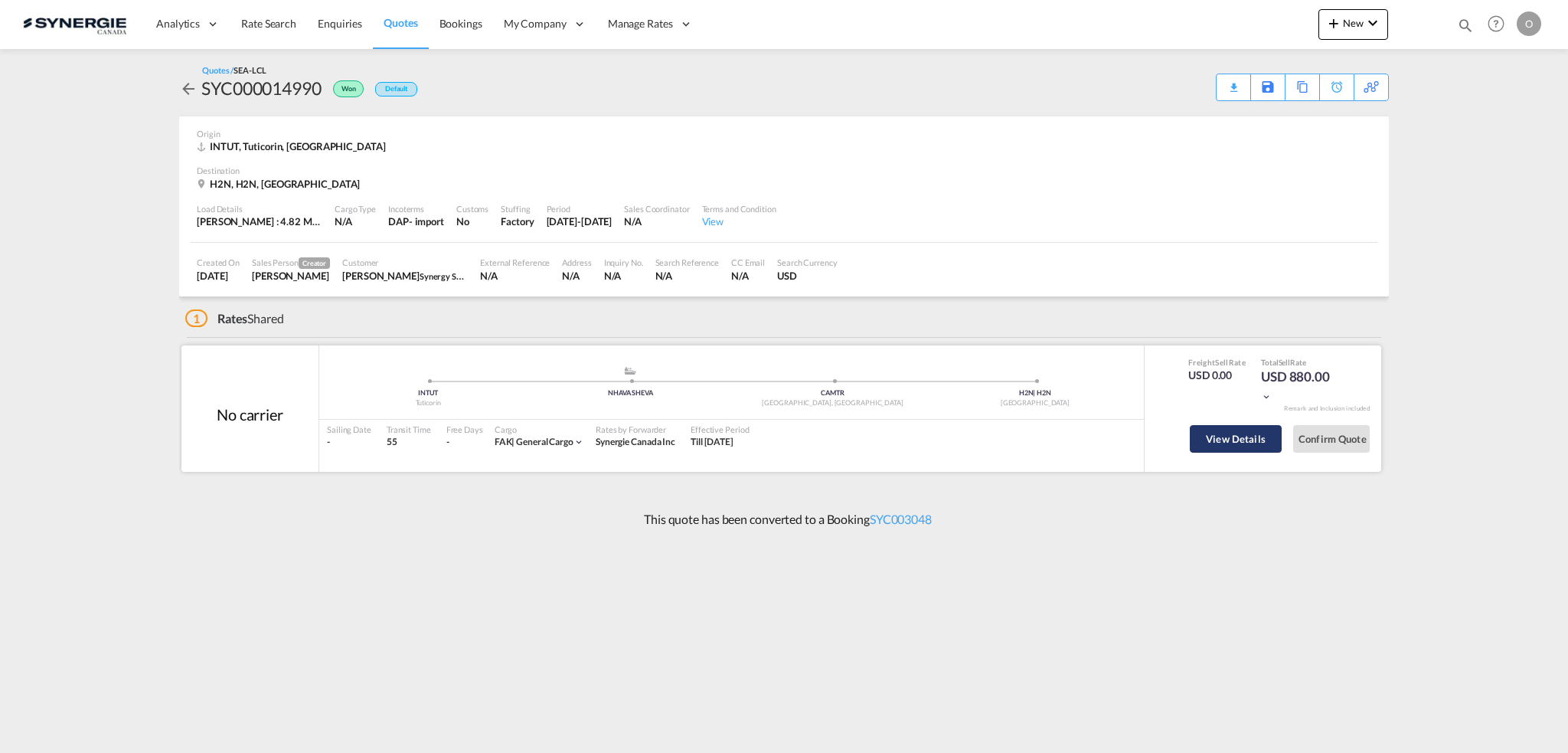
click at [1228, 446] on button "View Details" at bounding box center [1235, 439] width 92 height 28
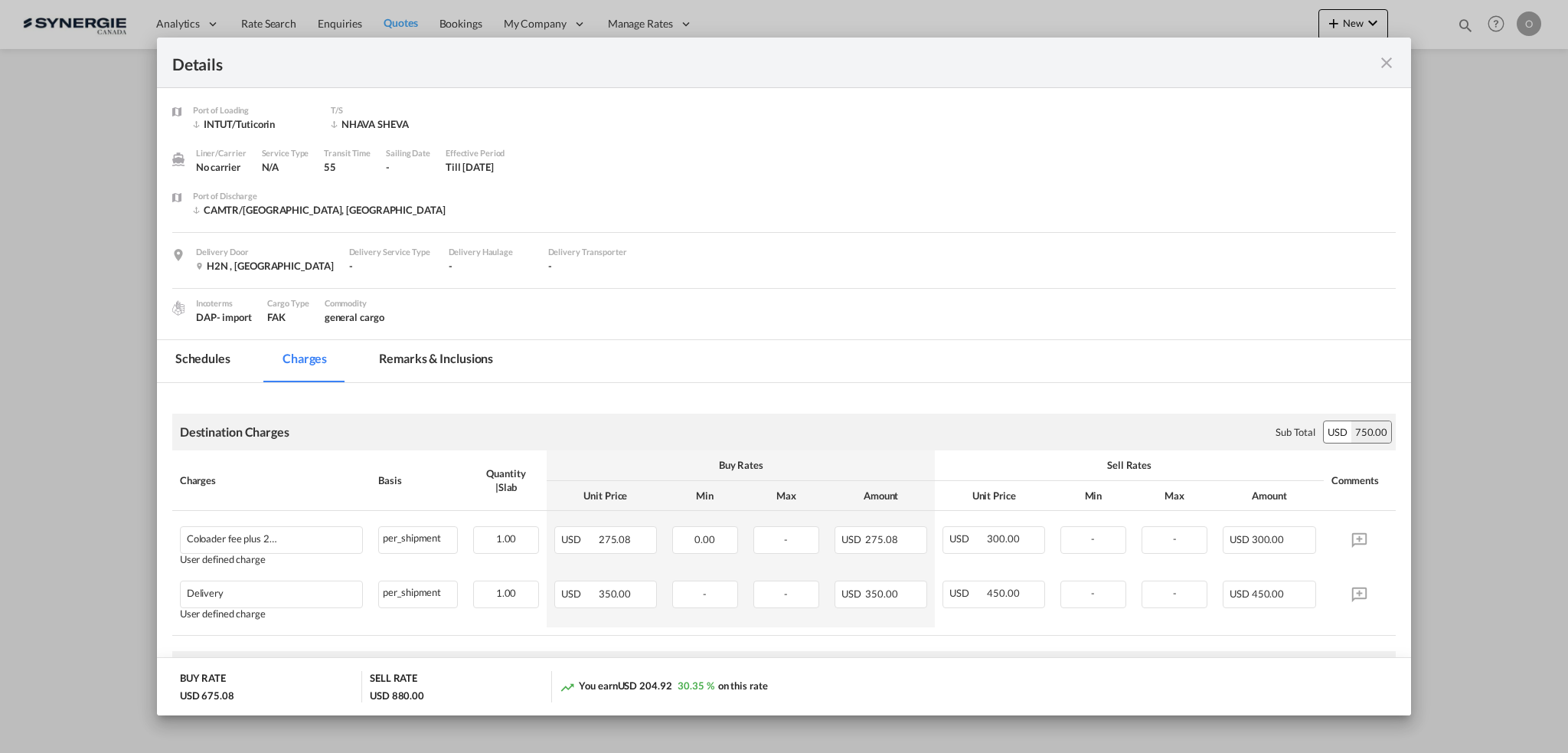
click at [1382, 67] on md-icon "icon-close fg-AAA8AD m-0 cursor" at bounding box center [1387, 62] width 19 height 19
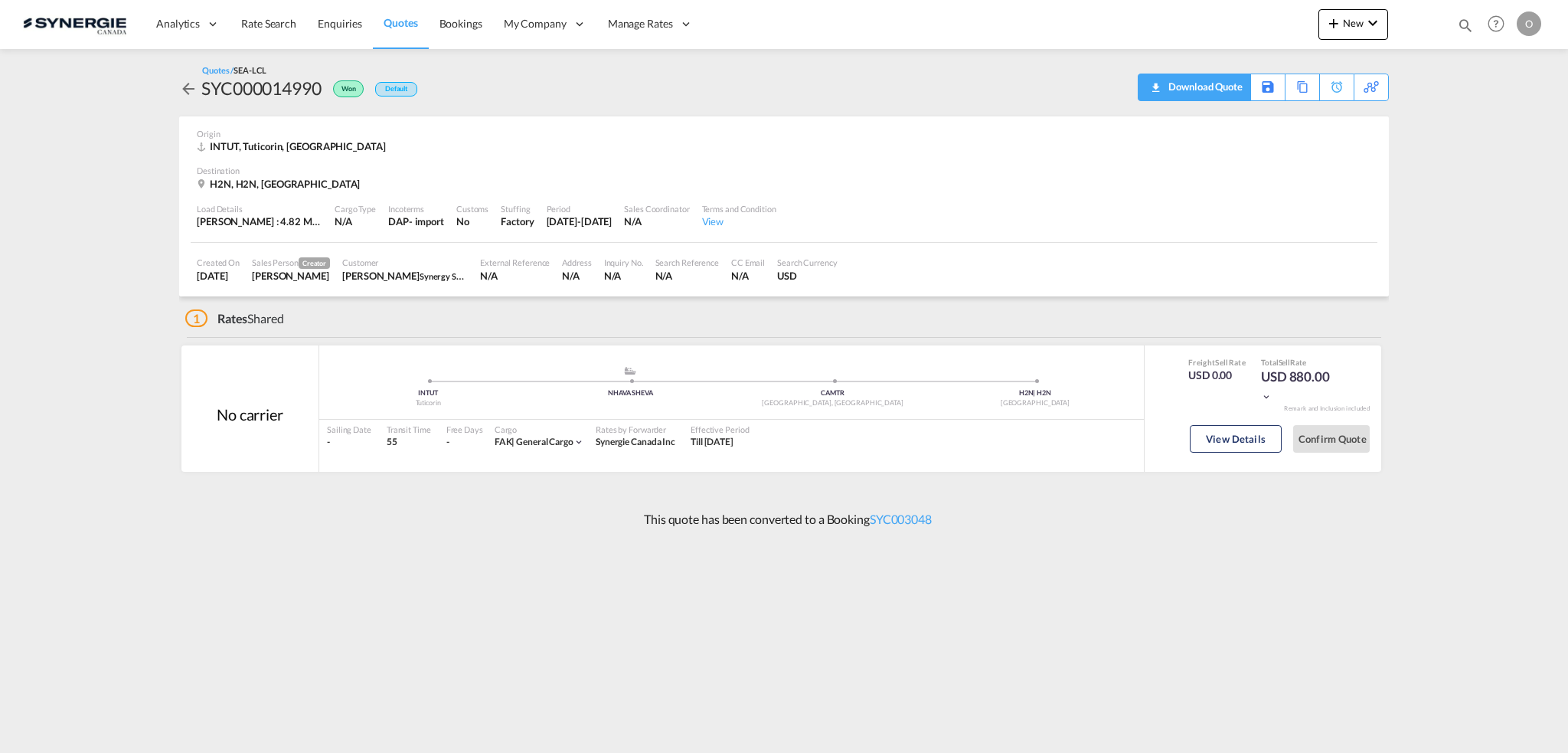
click at [1215, 88] on div "Download Quote" at bounding box center [1204, 86] width 78 height 24
